Goal: Task Accomplishment & Management: Manage account settings

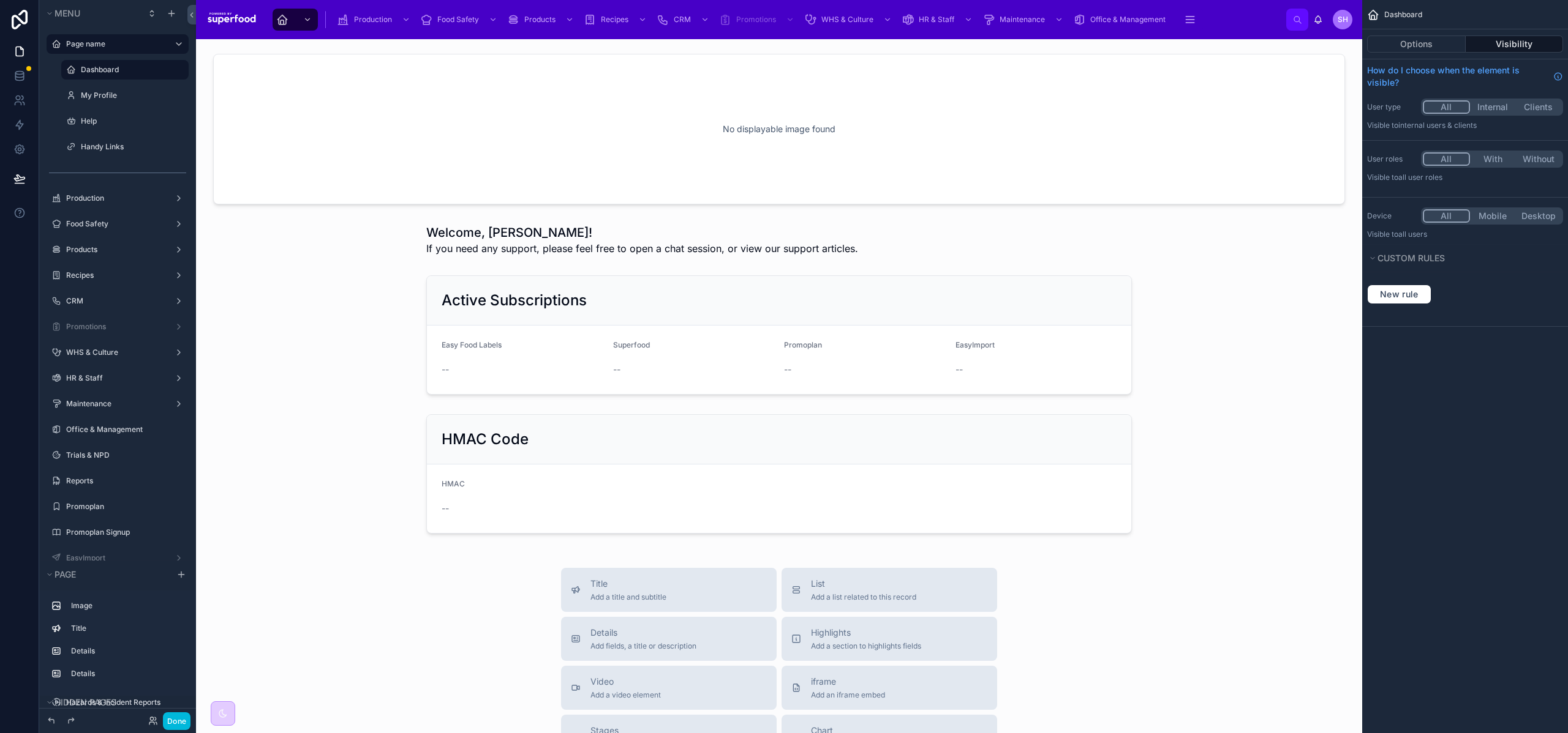
scroll to position [396, 0]
click at [177, 723] on button "Done" at bounding box center [176, 722] width 28 height 18
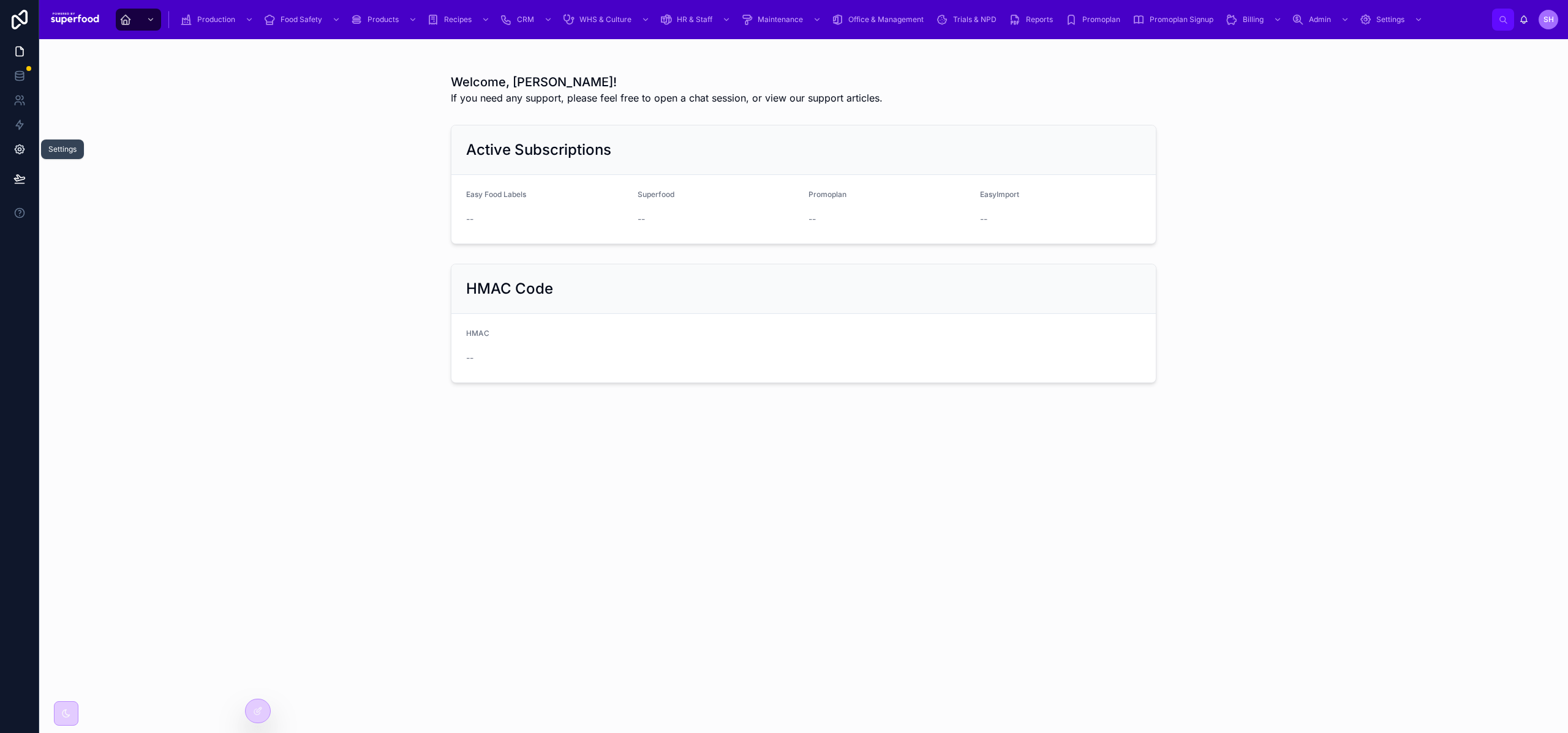
click at [17, 154] on icon at bounding box center [19, 149] width 12 height 12
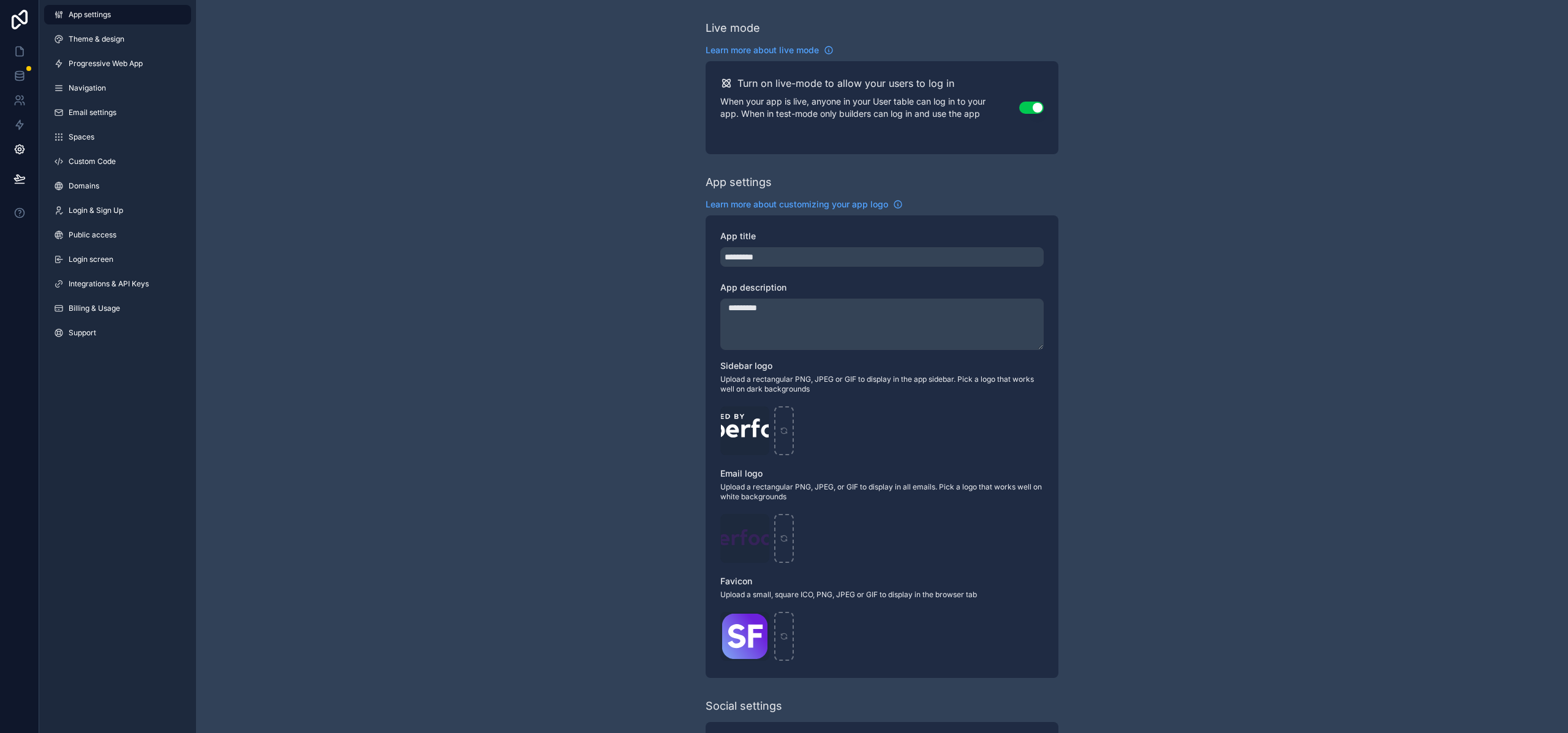
click at [102, 172] on div "App settings Theme & design Progressive Web App Navigation Email settings Space…" at bounding box center [117, 176] width 157 height 353
click at [103, 159] on span "Custom Code" at bounding box center [92, 162] width 47 height 10
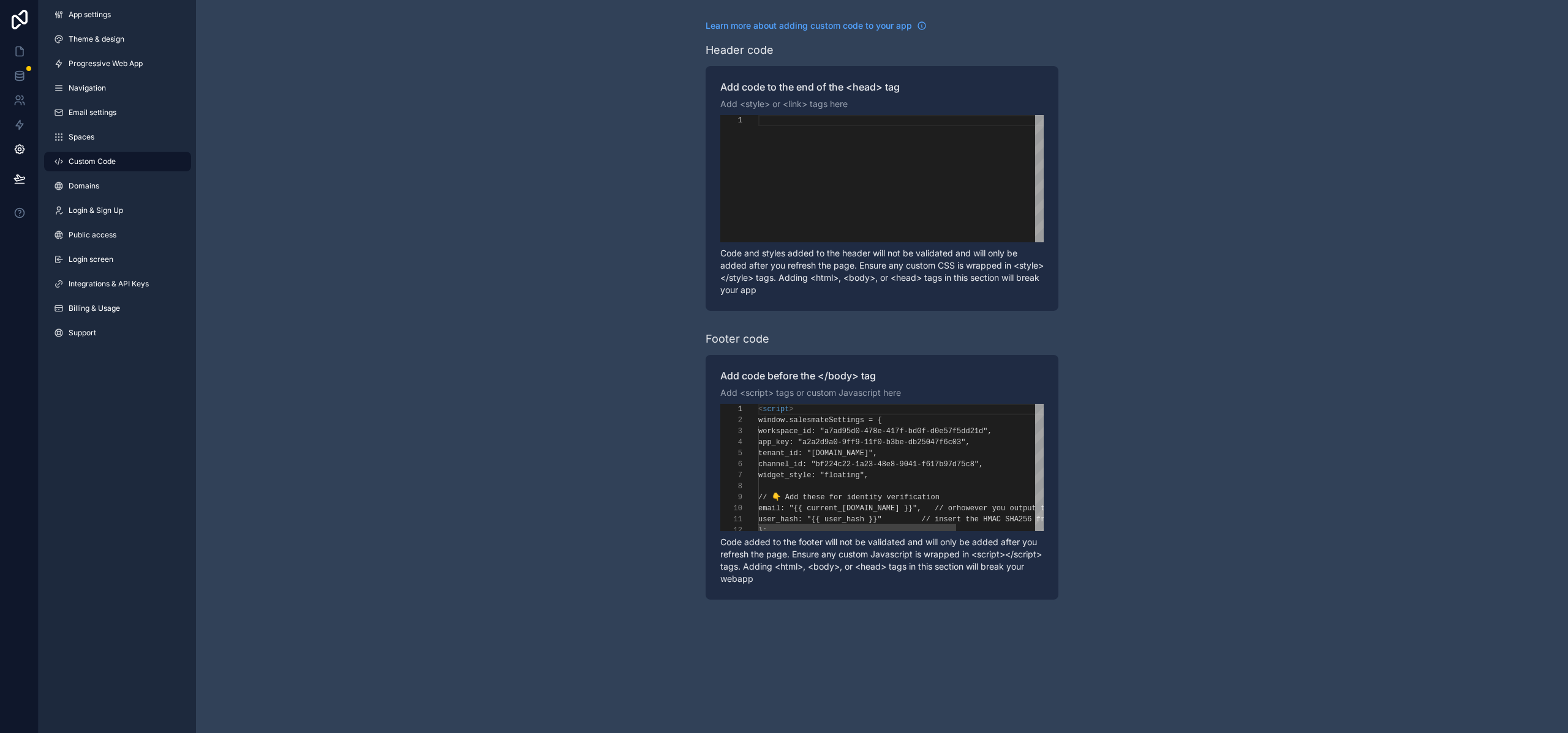
scroll to position [110, 0]
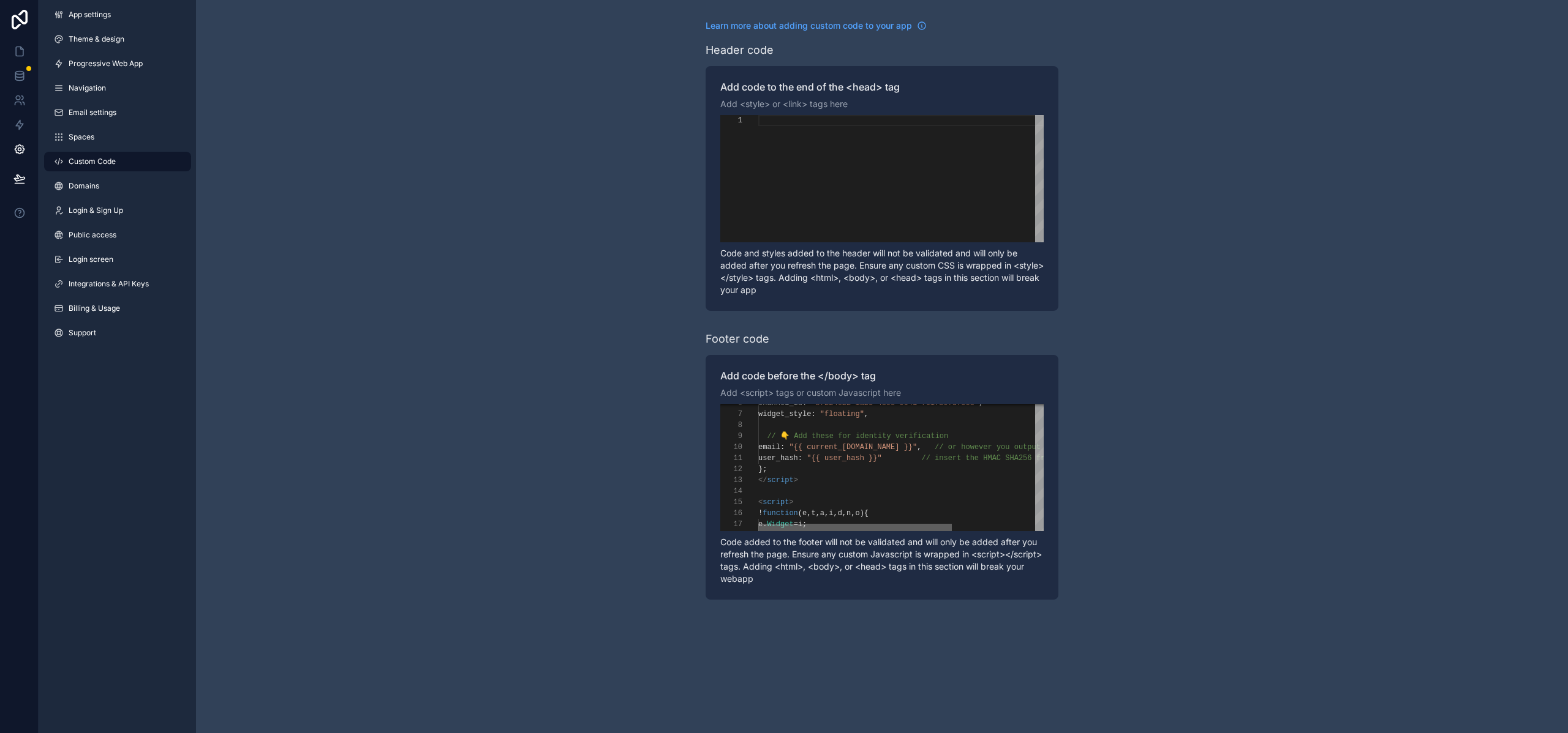
drag, startPoint x: 906, startPoint y: 529, endPoint x: 858, endPoint y: 527, distance: 48.0
click at [858, 527] on div "scrollable content" at bounding box center [855, 528] width 193 height 7
drag, startPoint x: 872, startPoint y: 528, endPoint x: 822, endPoint y: 515, distance: 51.7
click at [812, 517] on div "n = t . createElement ( a ); ! function ( e , t , a , i , d , n , o ){ e . Widg…" at bounding box center [901, 467] width 286 height 127
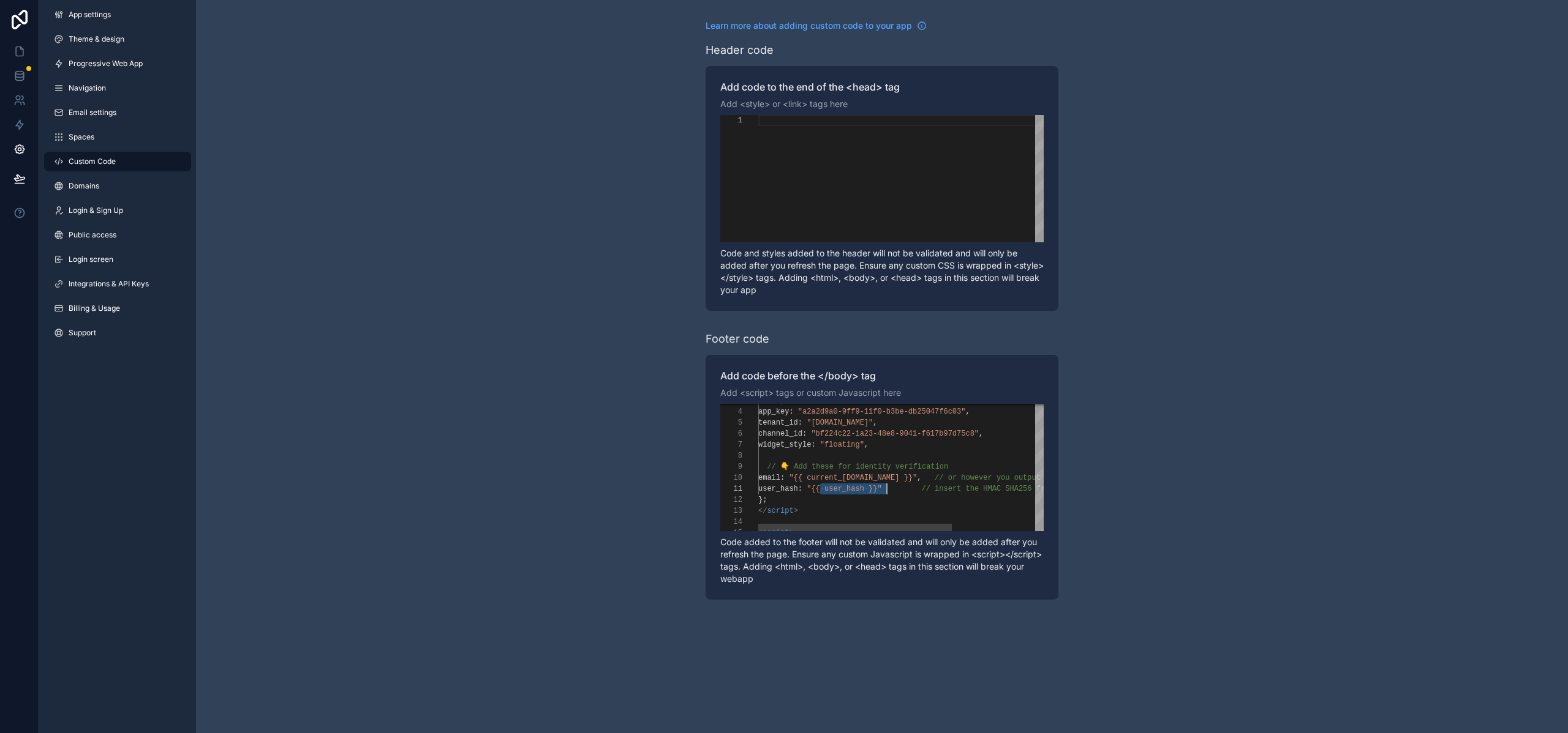
scroll to position [0, 129]
drag, startPoint x: 822, startPoint y: 489, endPoint x: 885, endPoint y: 488, distance: 63.0
drag, startPoint x: 841, startPoint y: 489, endPoint x: 822, endPoint y: 489, distance: 19.0
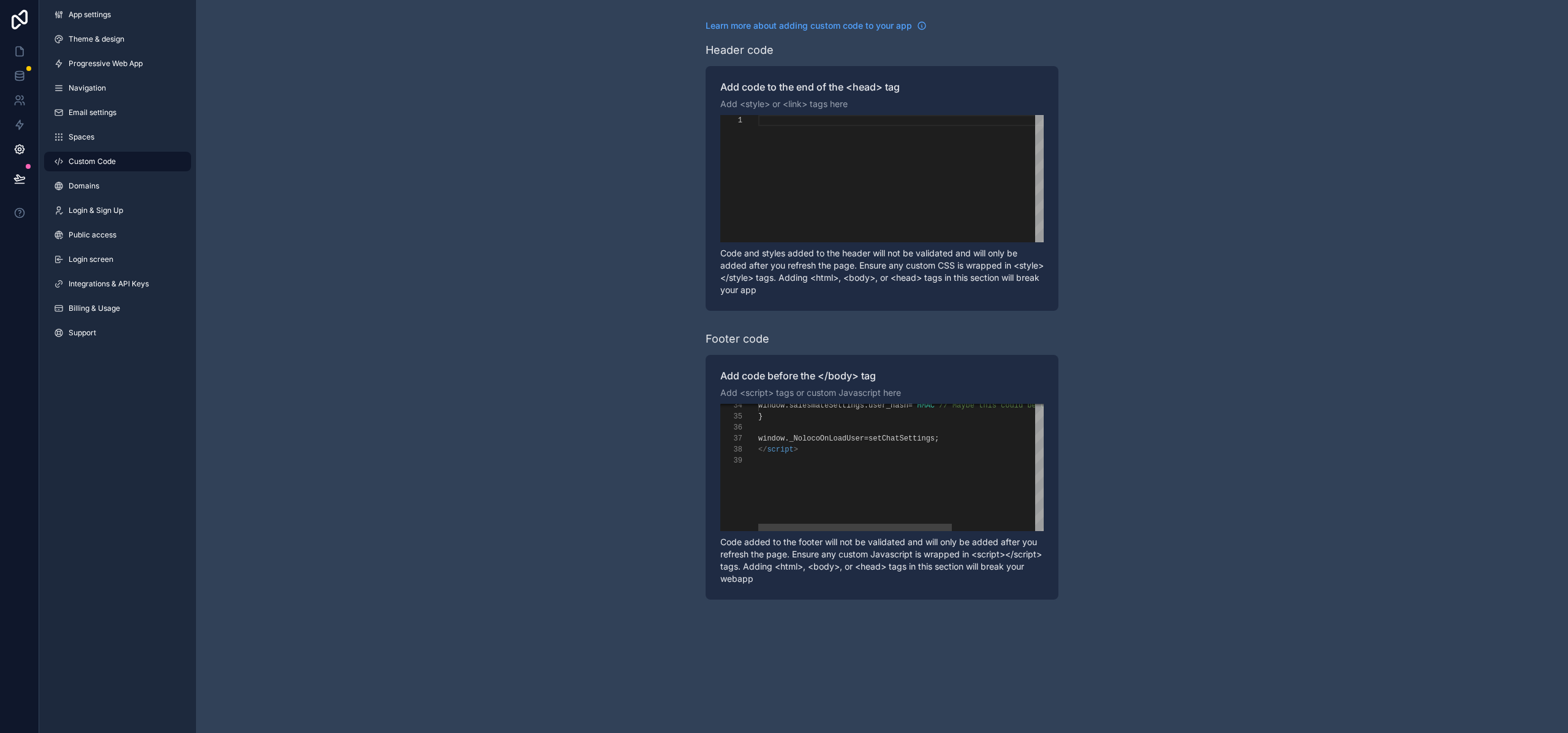
click at [837, 482] on div "window . salesmateSettings . user_hash = HMAC // Maybe this could be user.uuid …" at bounding box center [968, 309] width 420 height 546
click at [838, 486] on div "**********" at bounding box center [882, 467] width 324 height 127
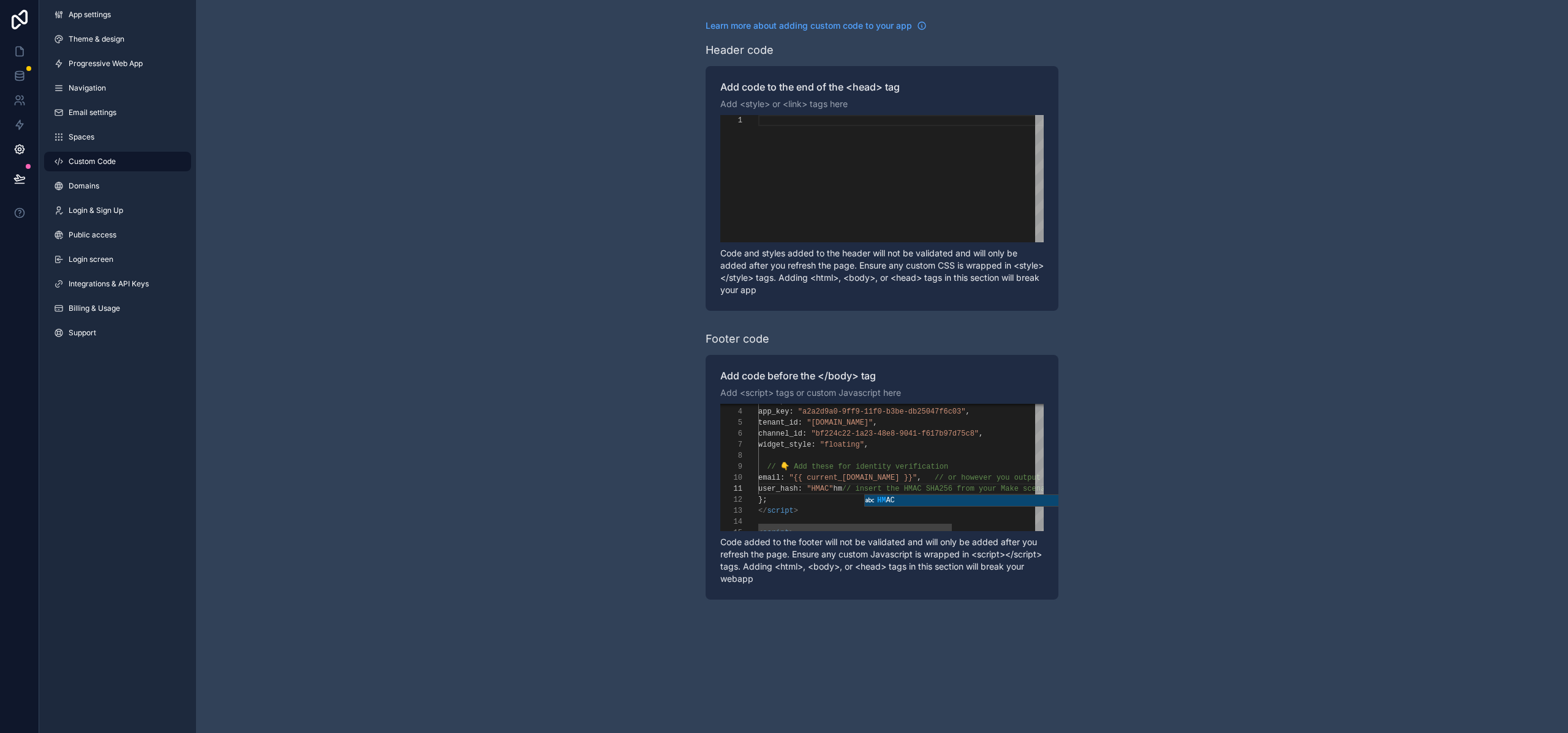
scroll to position [0, 115]
paste textarea "****"
click at [22, 176] on icon at bounding box center [19, 178] width 12 height 12
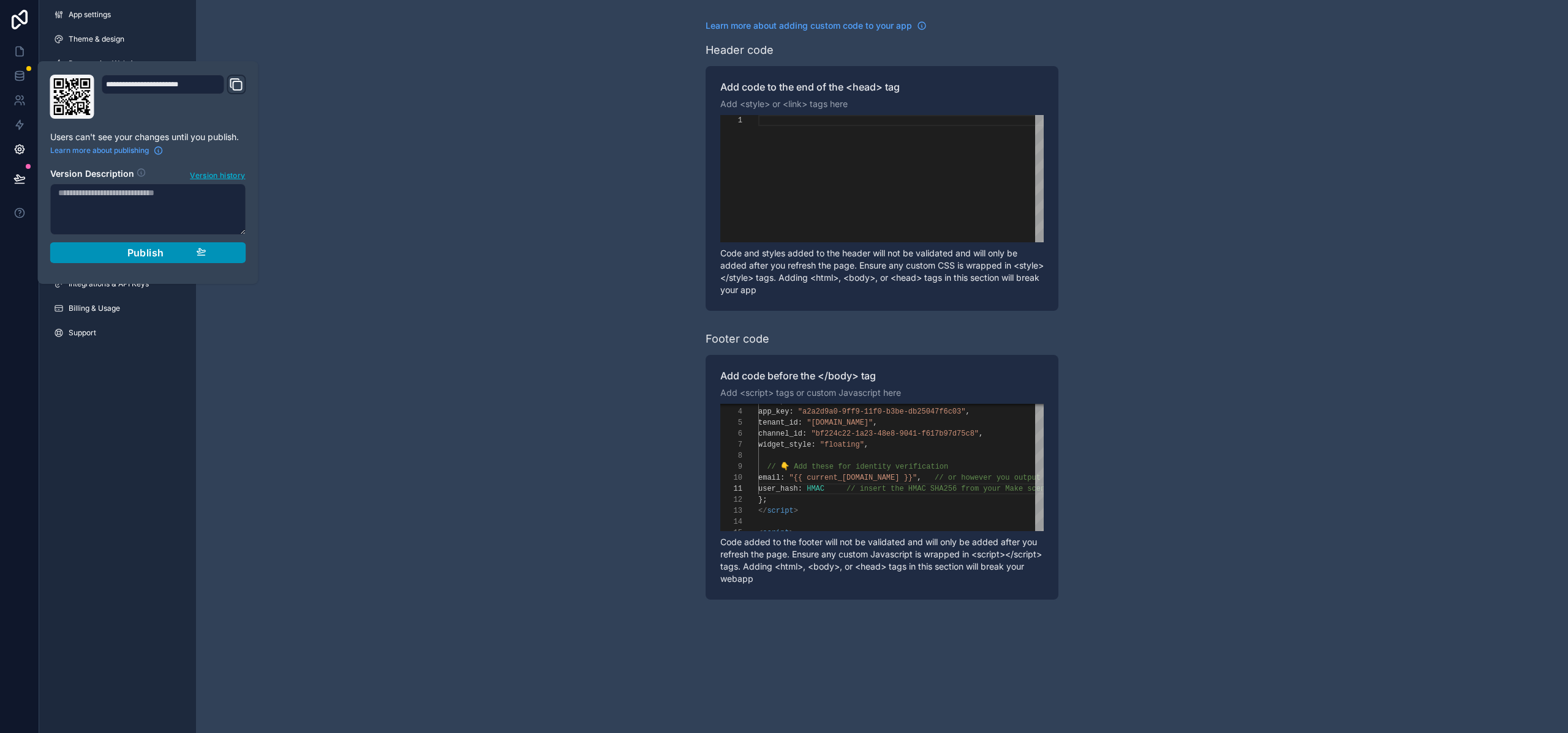
click at [91, 253] on div "Publish" at bounding box center [148, 252] width 117 height 12
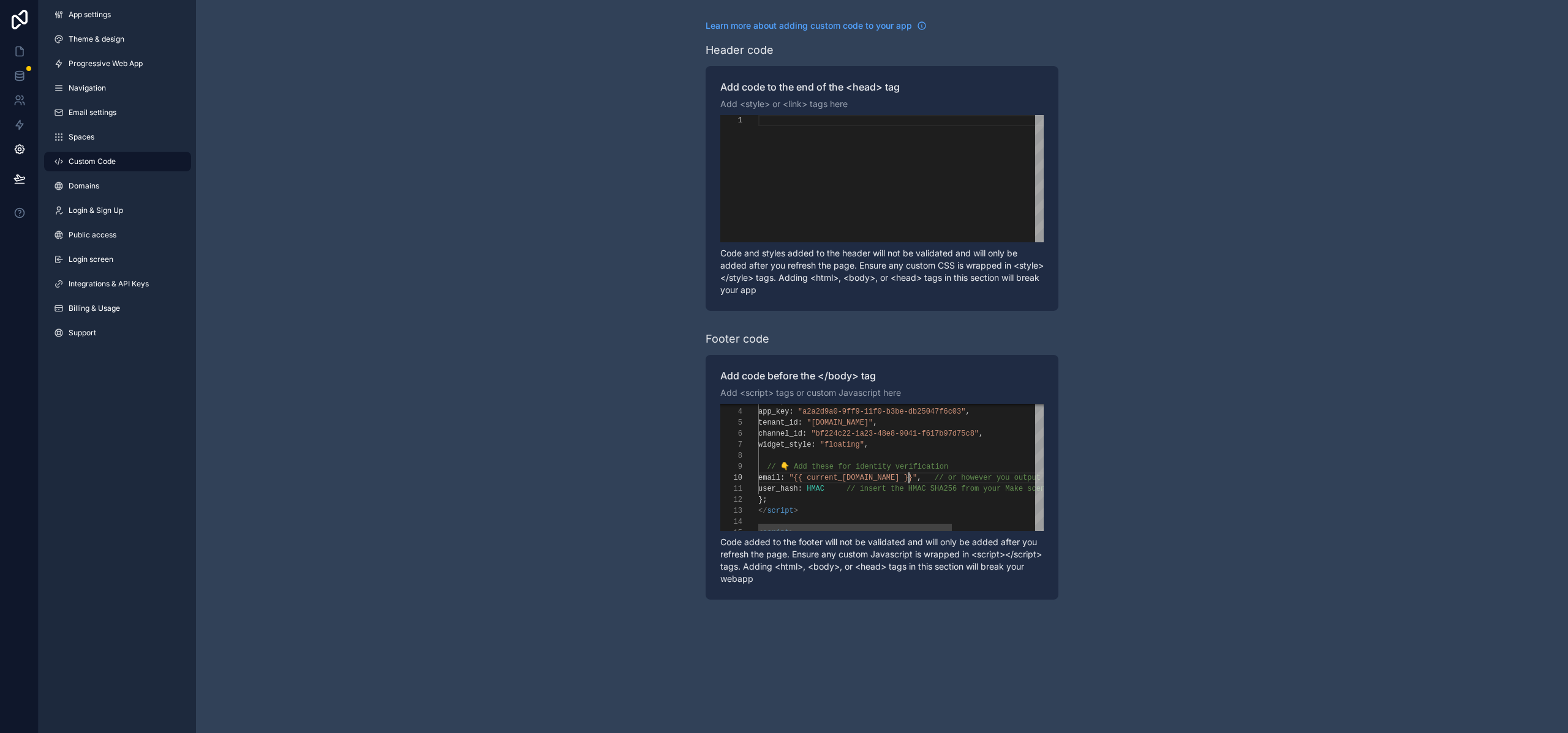
scroll to position [100, 151]
click at [907, 478] on span ""{{ current_[DOMAIN_NAME] }}"" at bounding box center [853, 478] width 128 height 9
drag, startPoint x: 912, startPoint y: 477, endPoint x: 809, endPoint y: 481, distance: 103.1
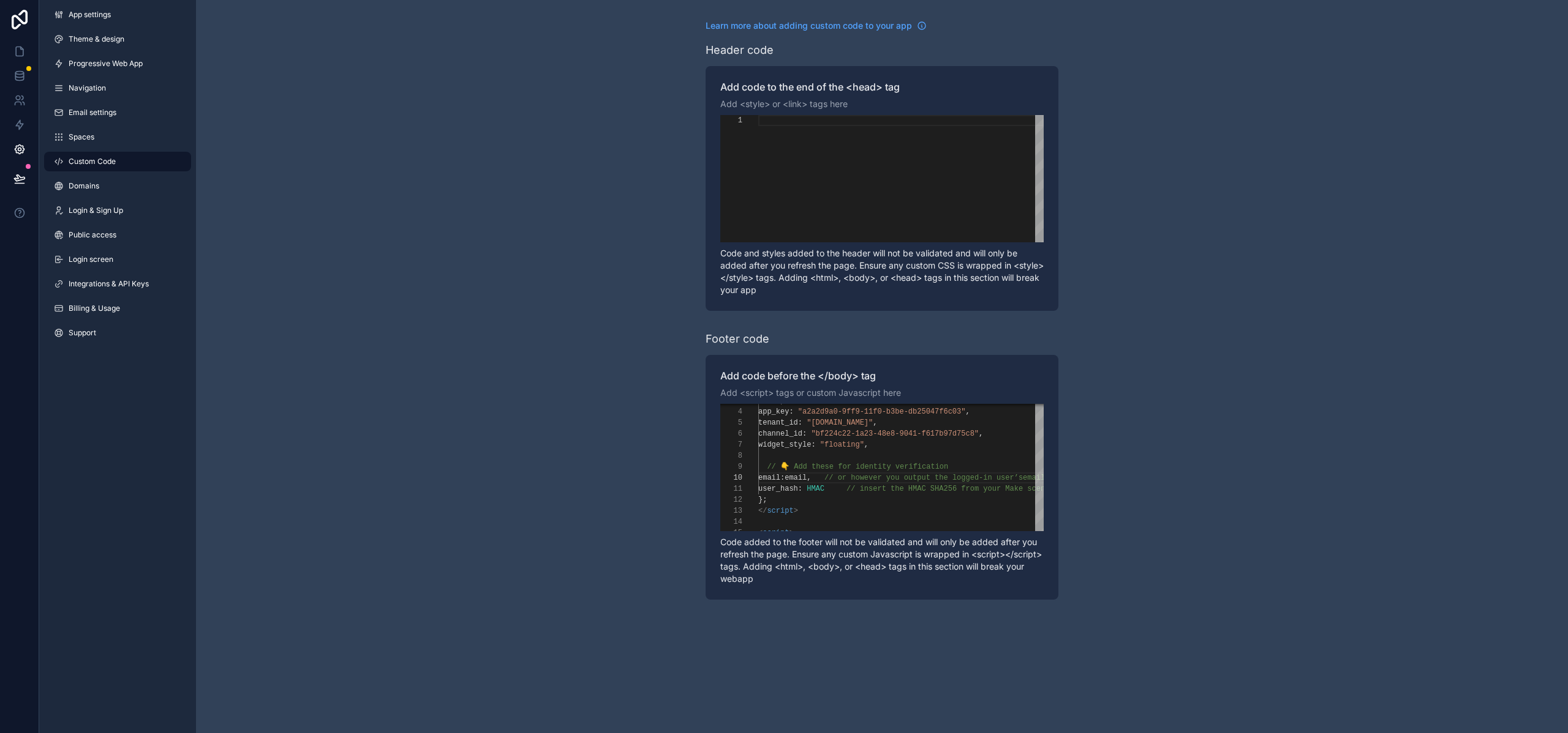
click at [647, 460] on div "Learn more about adding custom code to your app Header code Add code to the end…" at bounding box center [882, 310] width 1372 height 620
click at [15, 177] on icon at bounding box center [19, 178] width 12 height 12
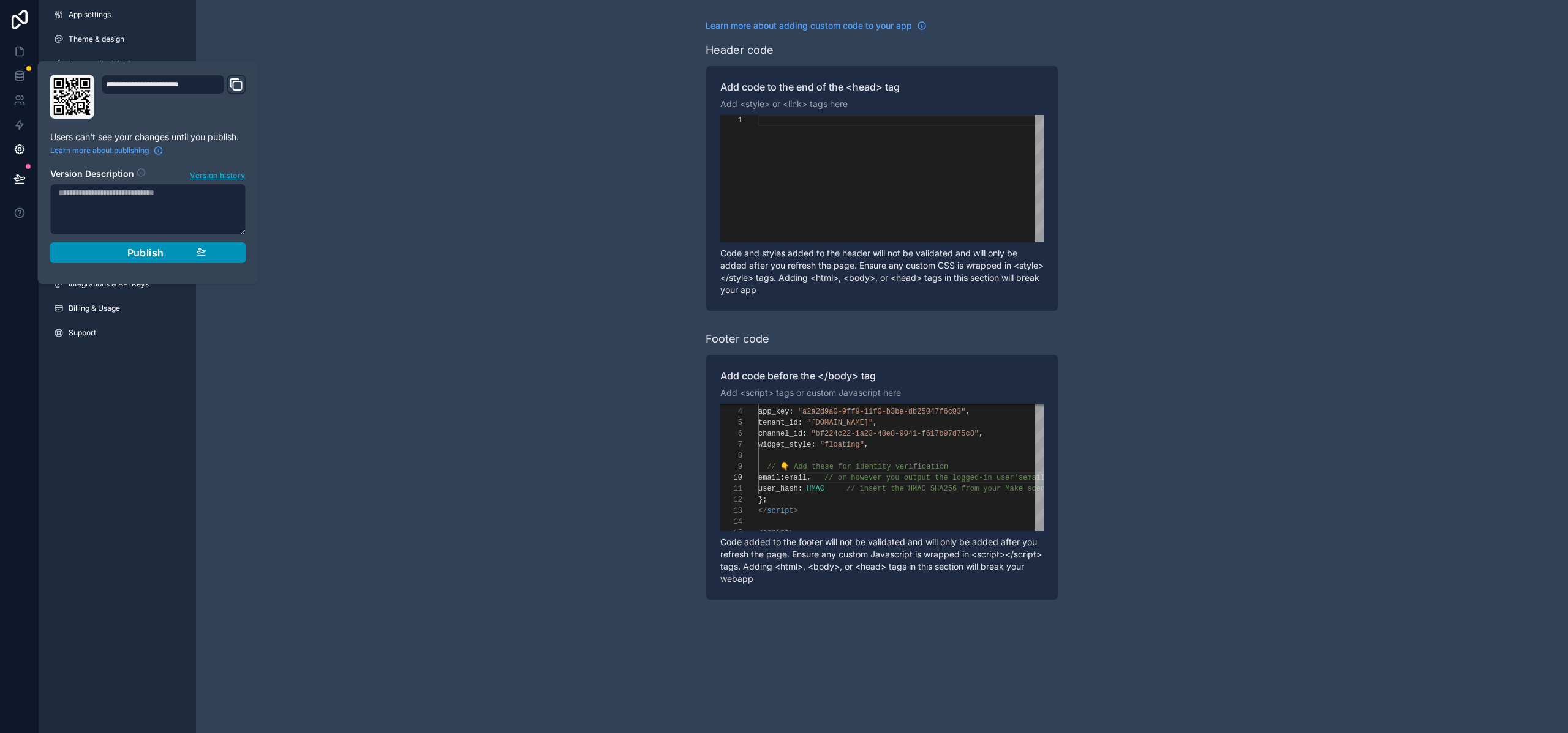
click at [119, 257] on div "Publish" at bounding box center [148, 252] width 117 height 12
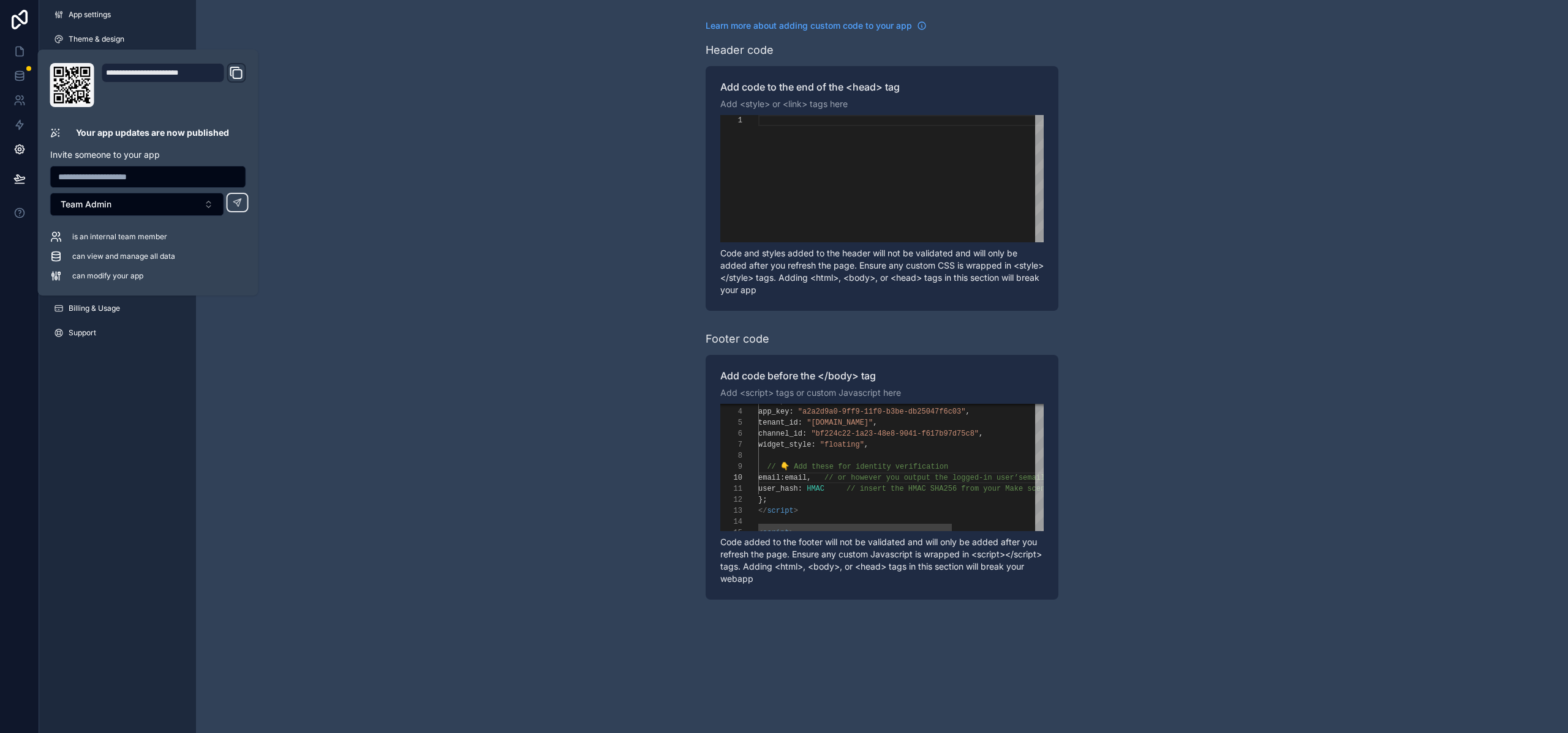
click at [811, 479] on span "," at bounding box center [808, 478] width 4 height 9
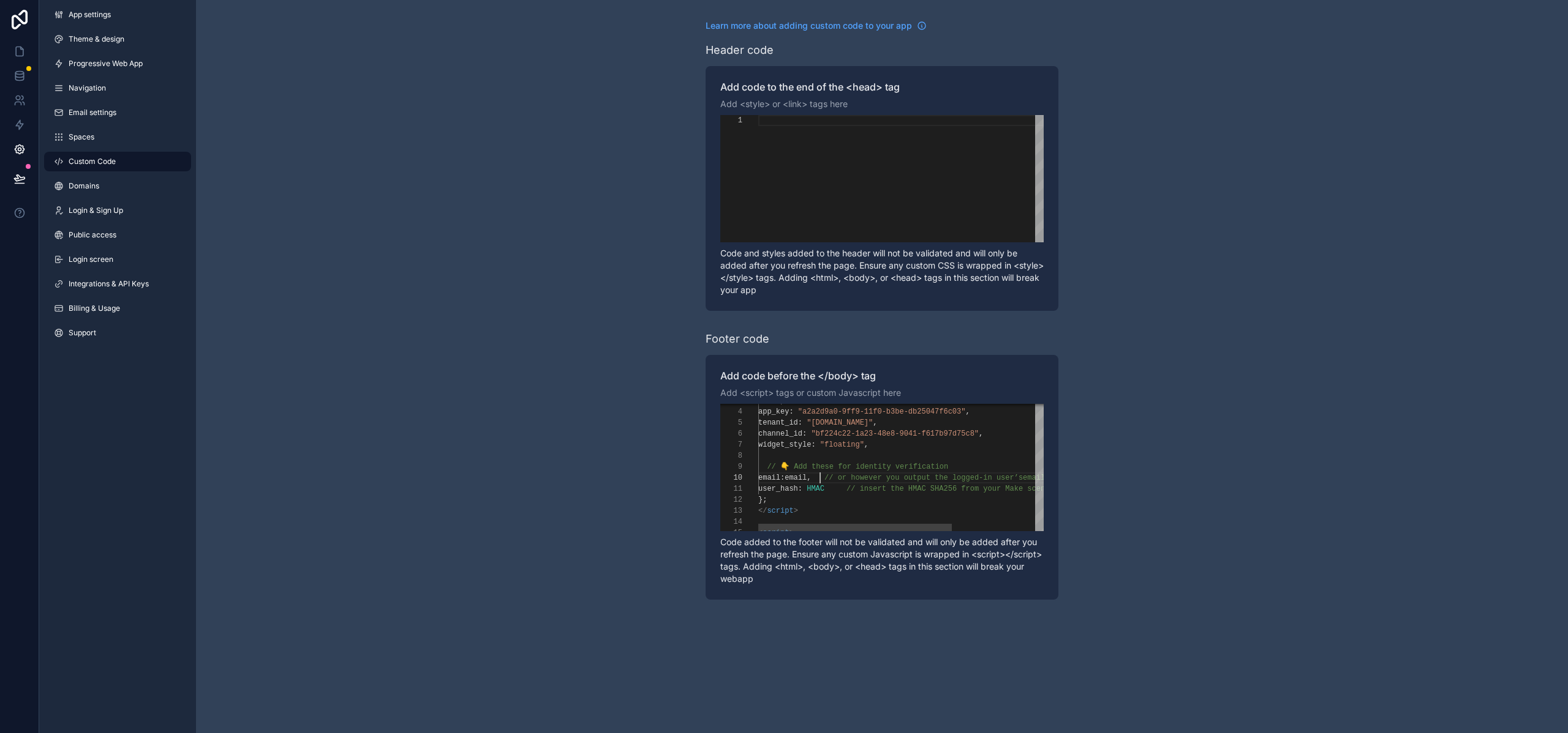
scroll to position [100, 62]
click at [643, 412] on div "Learn more about adding custom code to your app Header code Add code to the end…" at bounding box center [882, 310] width 1372 height 620
click at [26, 180] on button at bounding box center [19, 179] width 27 height 34
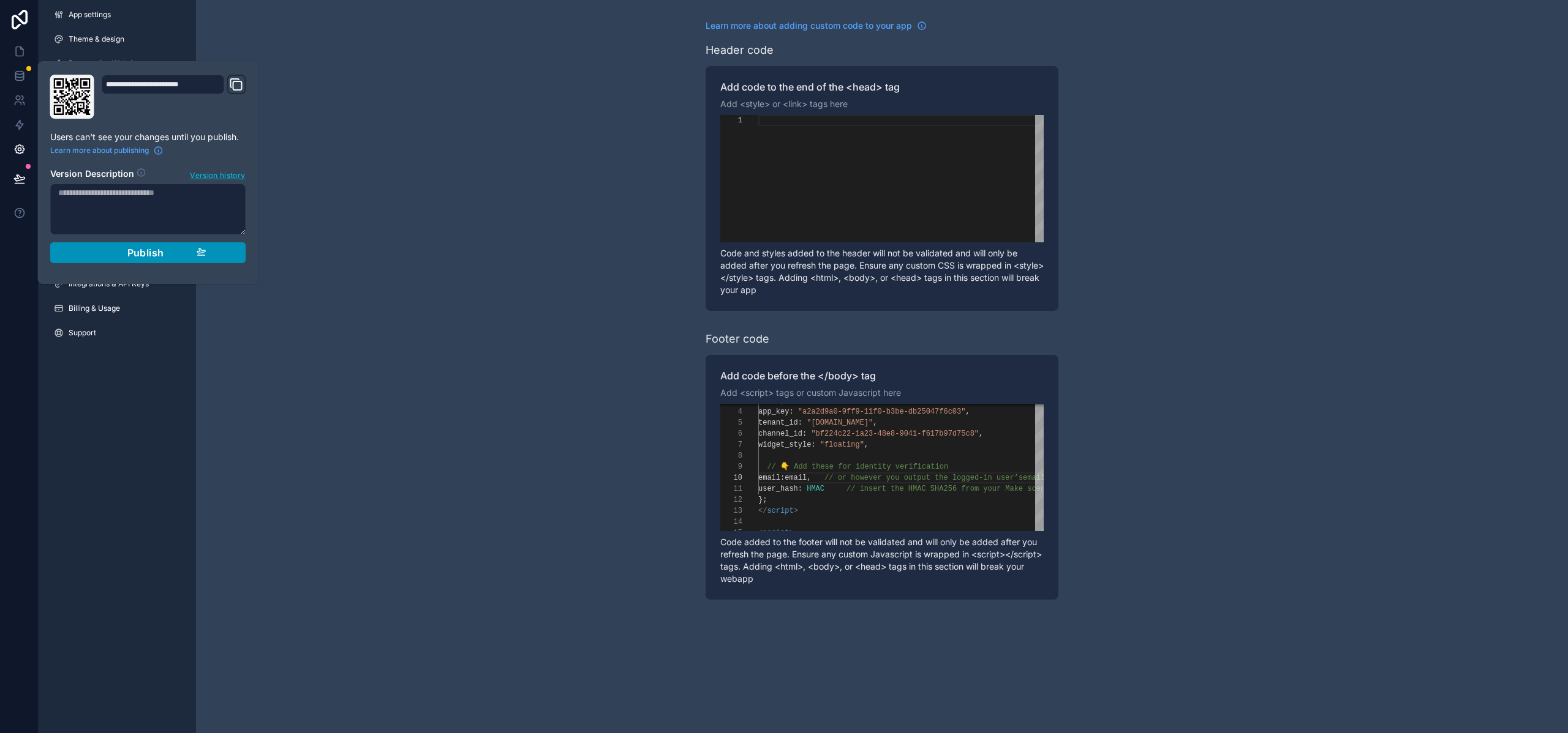
click at [121, 258] on div "Publish" at bounding box center [148, 252] width 117 height 12
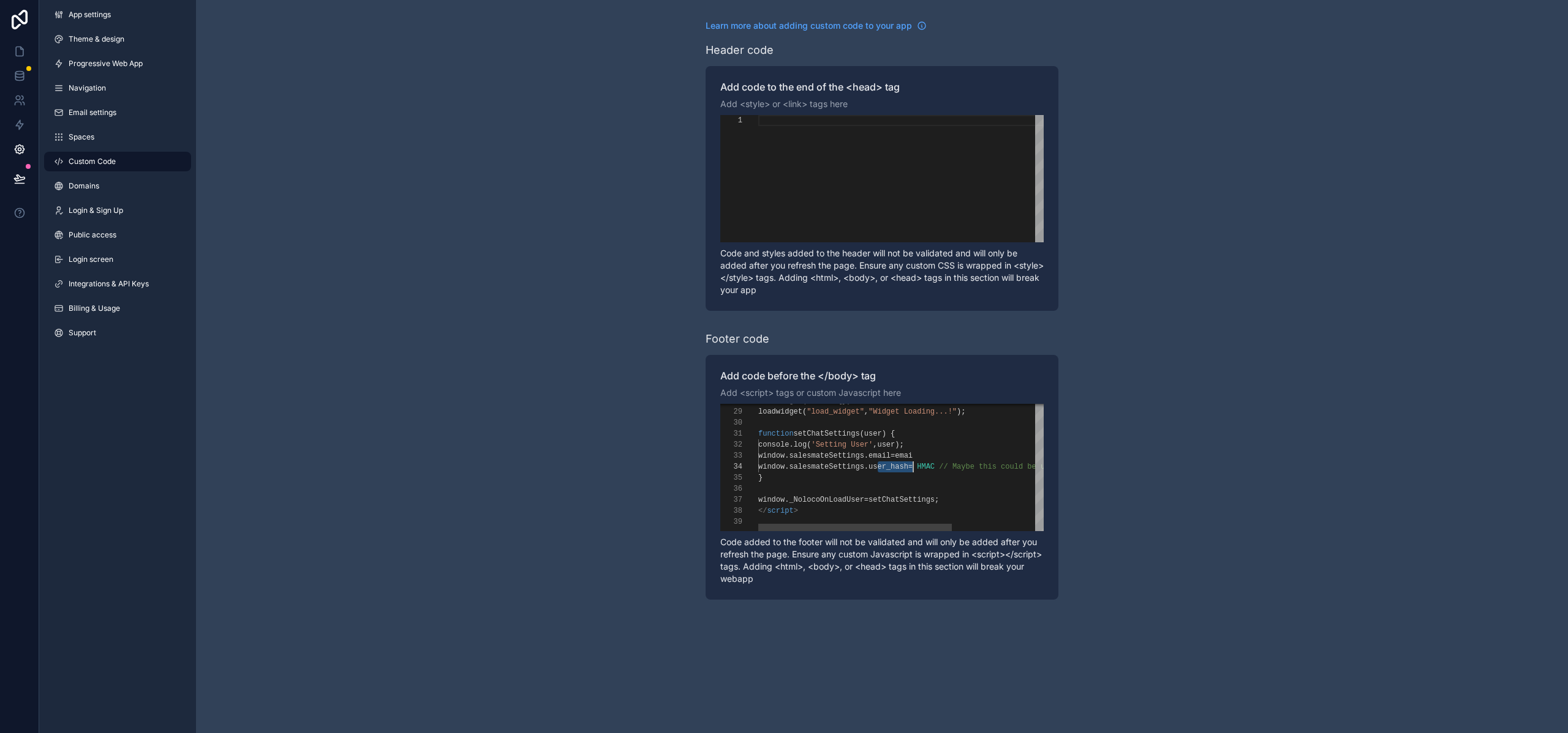
scroll to position [33, 159]
drag, startPoint x: 880, startPoint y: 467, endPoint x: 916, endPoint y: 467, distance: 36.0
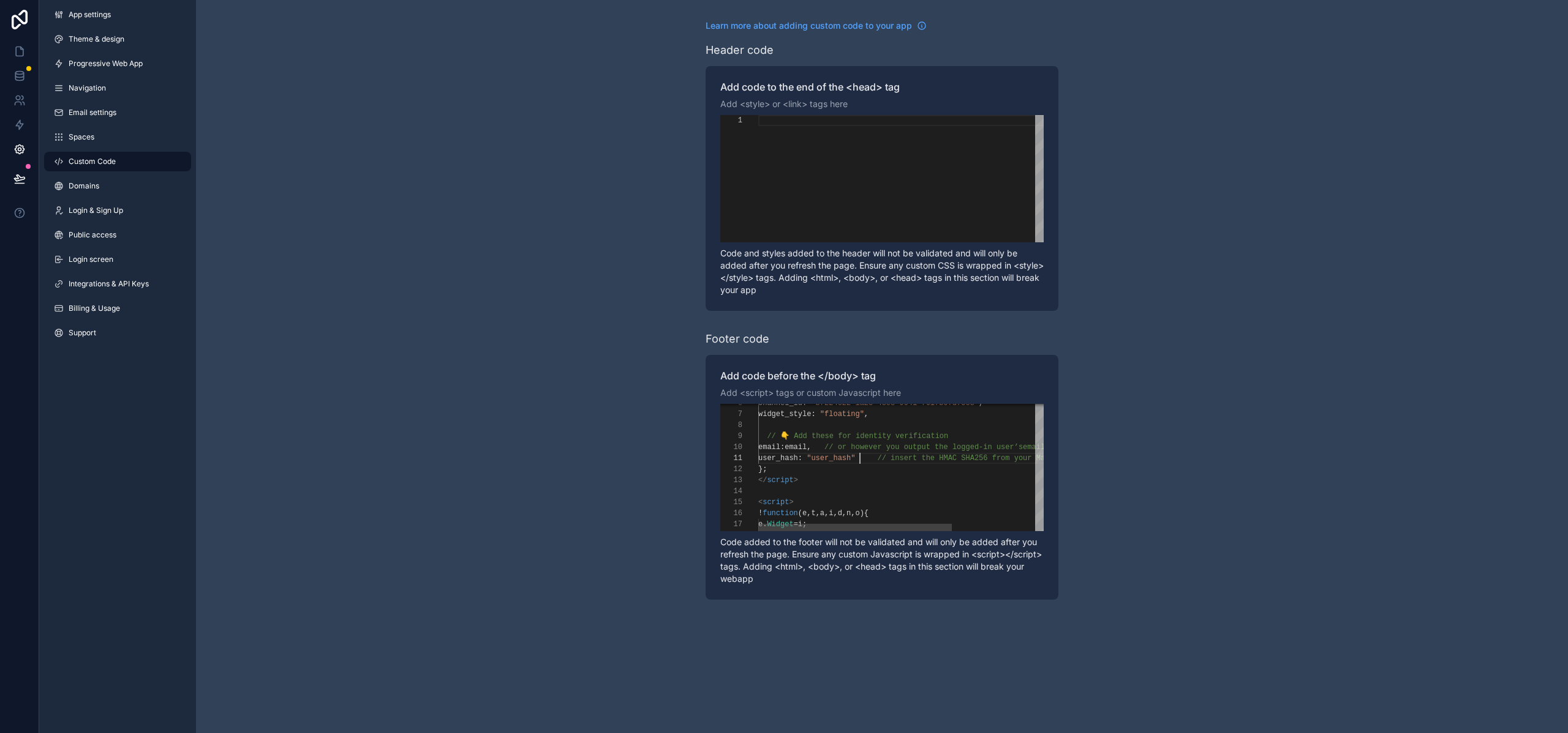
click at [806, 449] on div "**********" at bounding box center [882, 467] width 324 height 127
click at [932, 455] on div "window . salesmateSettings . email = emai" at bounding box center [968, 456] width 420 height 11
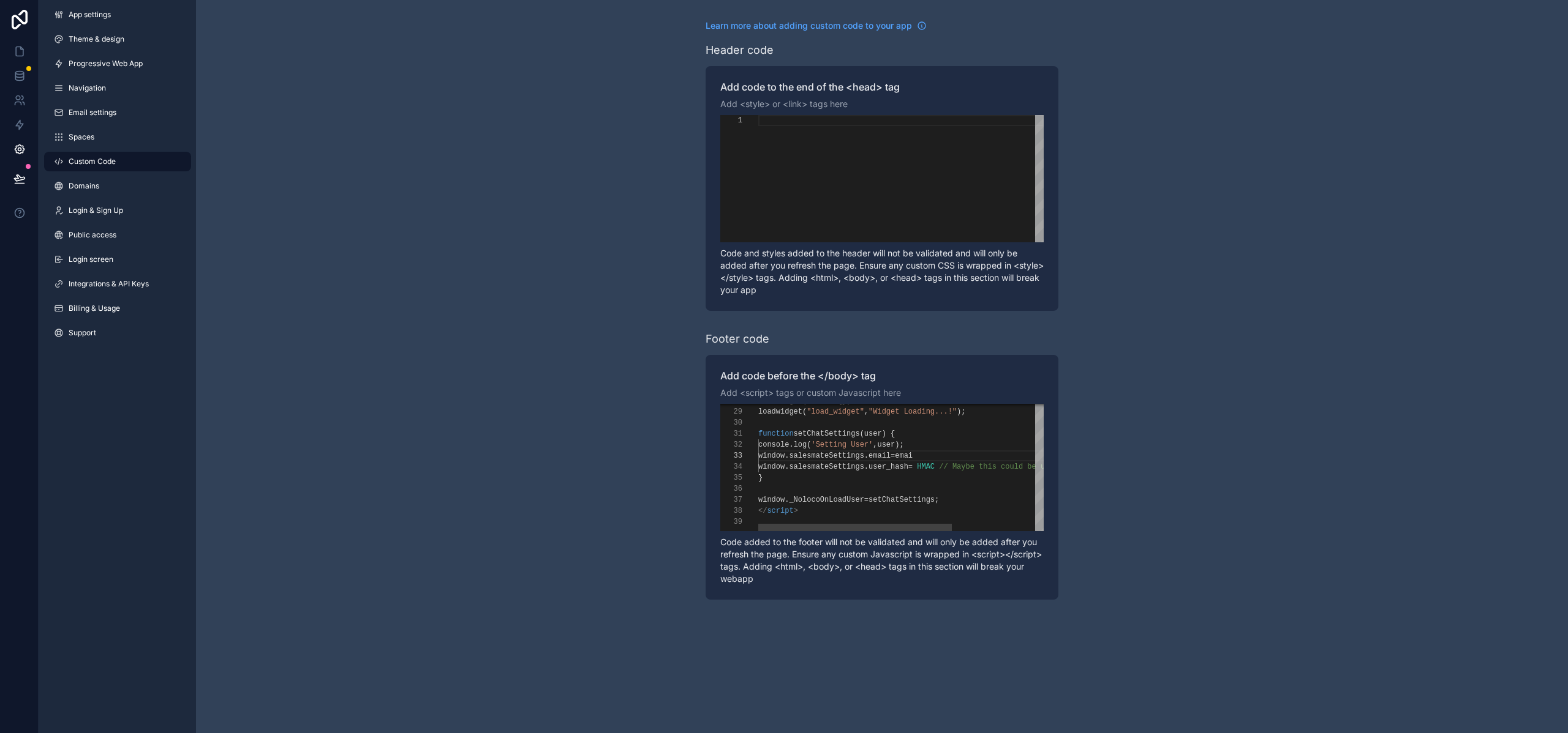
click at [890, 451] on span "email" at bounding box center [879, 455] width 22 height 9
click at [806, 449] on span "email" at bounding box center [795, 447] width 22 height 9
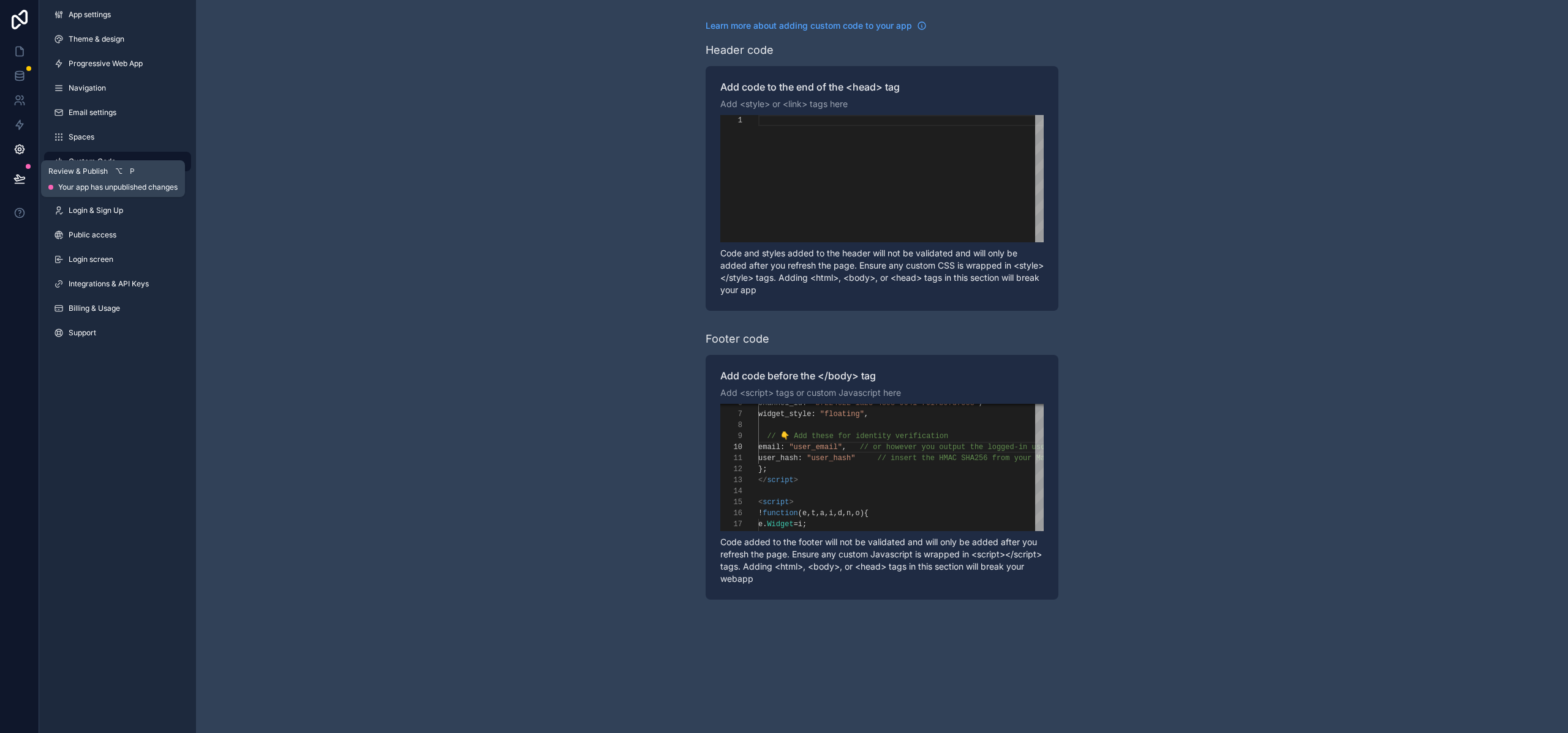
click at [20, 179] on icon at bounding box center [19, 178] width 12 height 12
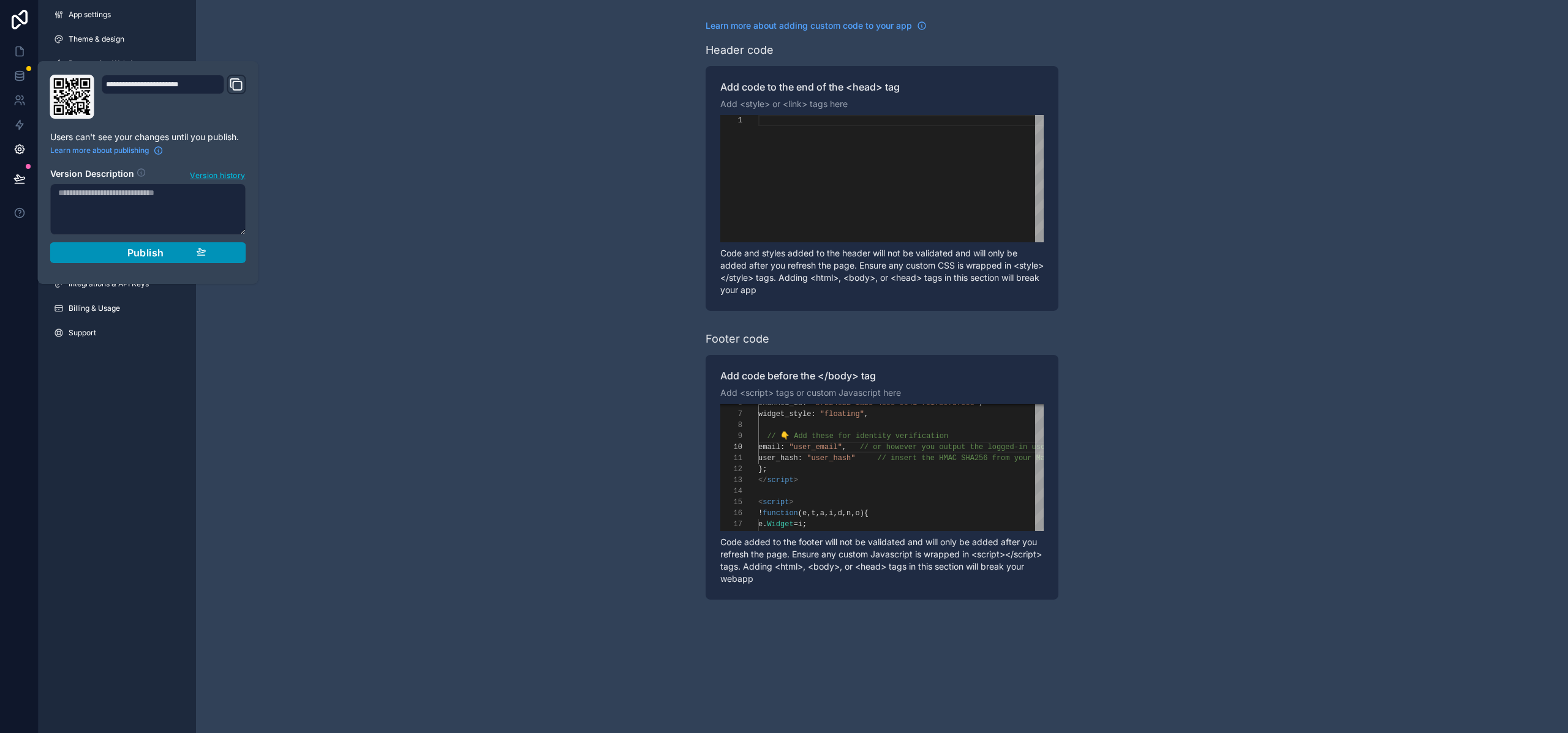
click at [129, 245] on button "Publish" at bounding box center [148, 253] width 196 height 21
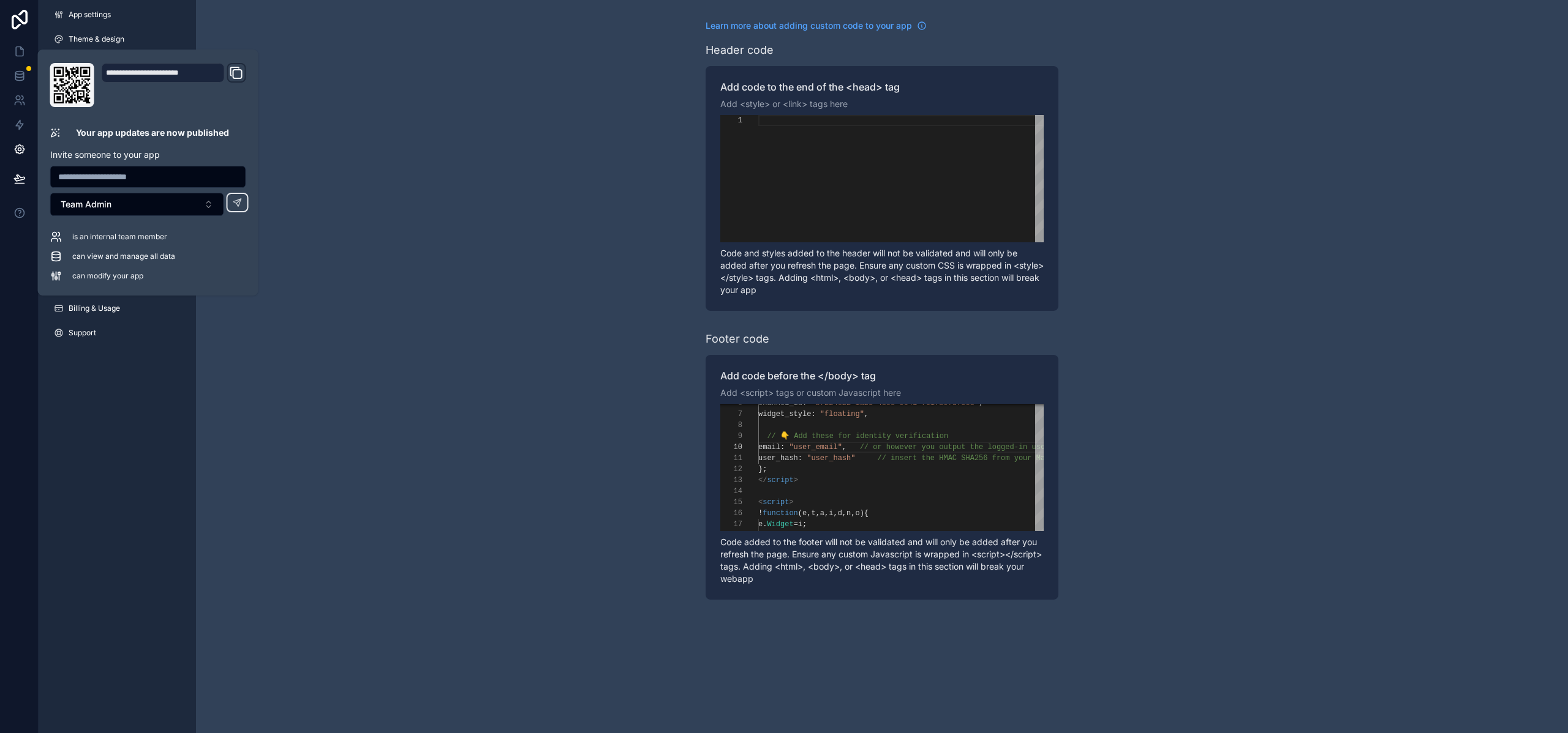
click at [525, 372] on div "Learn more about adding custom code to your app Header code Add code to the end…" at bounding box center [882, 310] width 1372 height 620
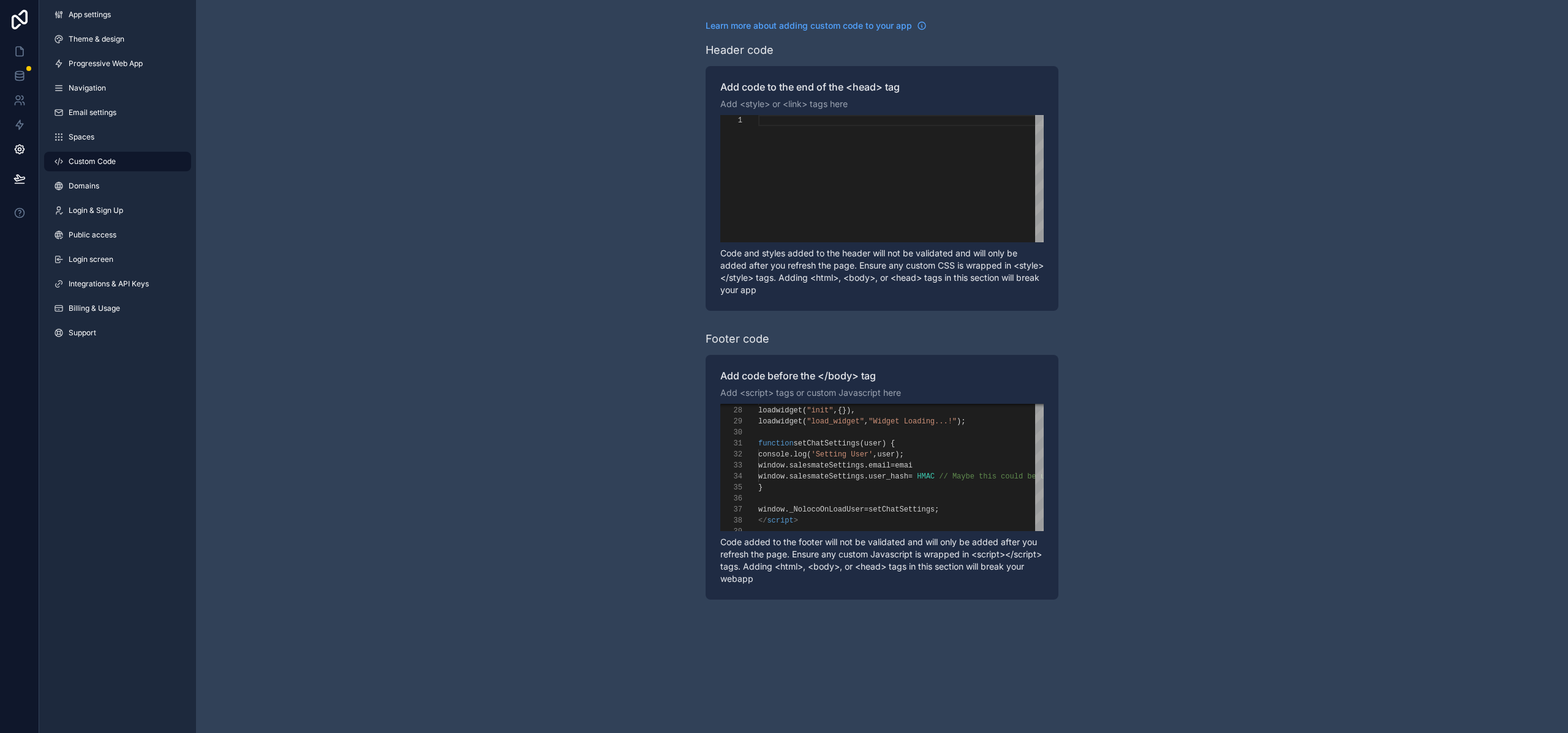
click at [531, 394] on div "Learn more about adding custom code to your app Header code Add code to the end…" at bounding box center [882, 310] width 1372 height 620
type textarea "**********"
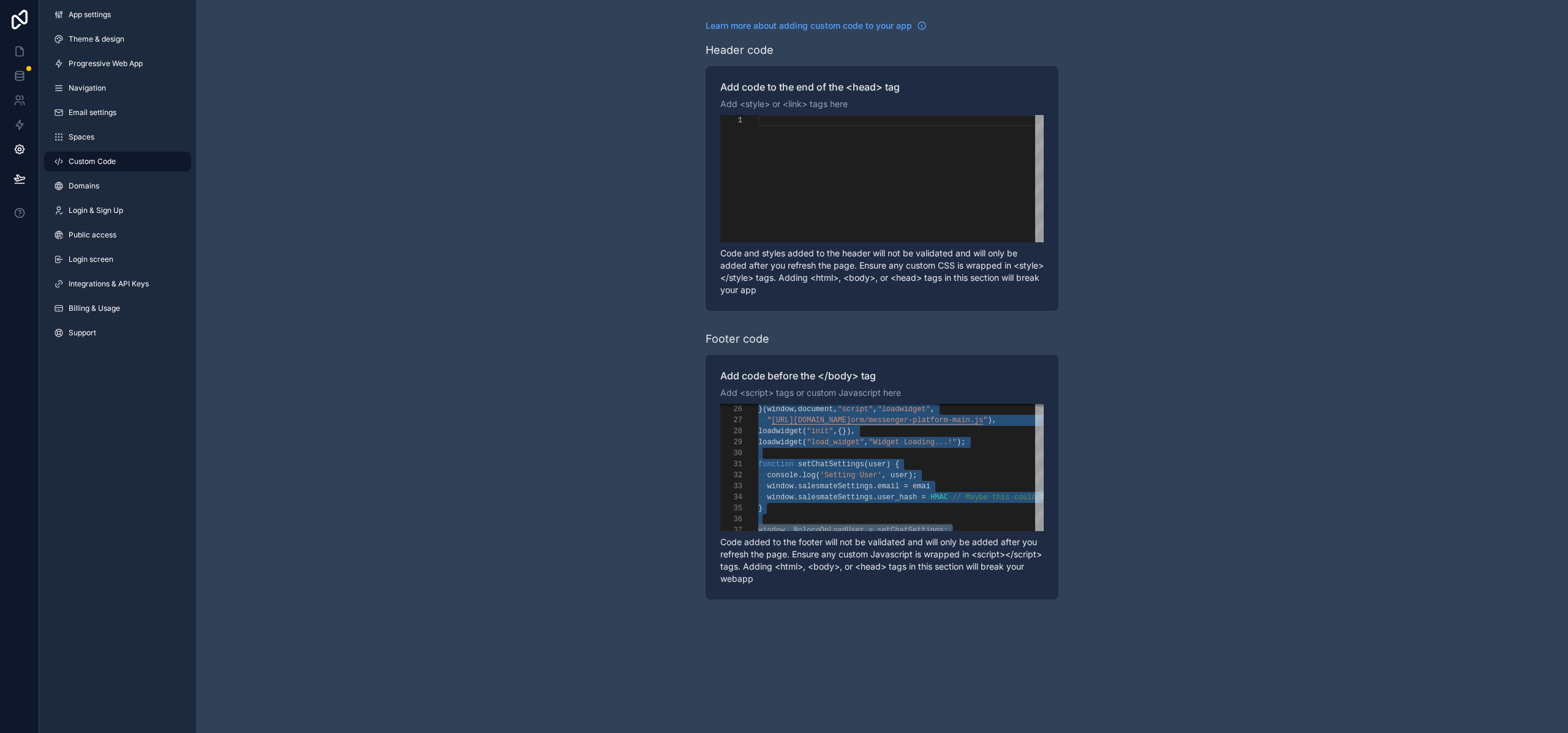
scroll to position [0, 0]
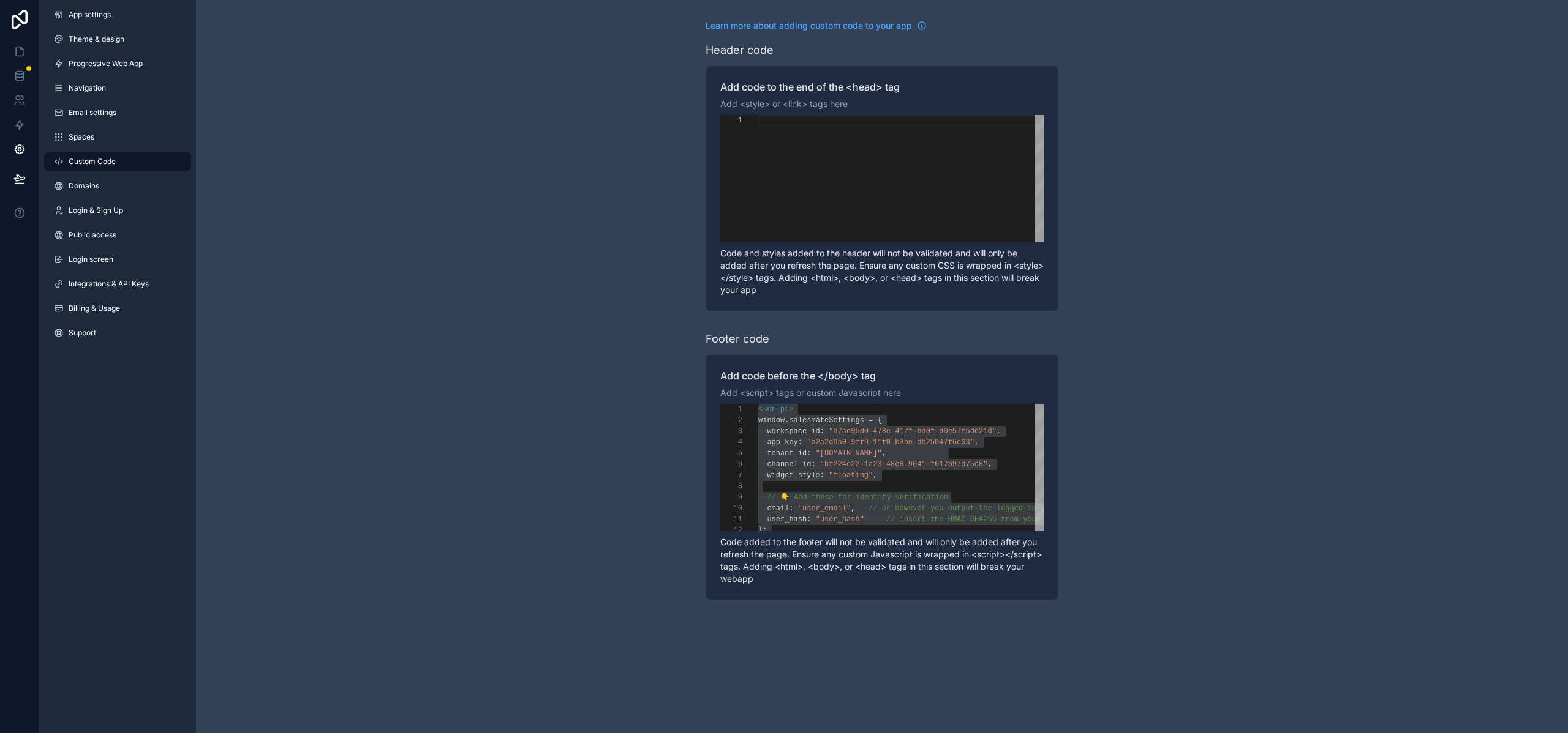
click at [1521, 733] on div at bounding box center [784, 733] width 1568 height 0
